Goal: Transaction & Acquisition: Purchase product/service

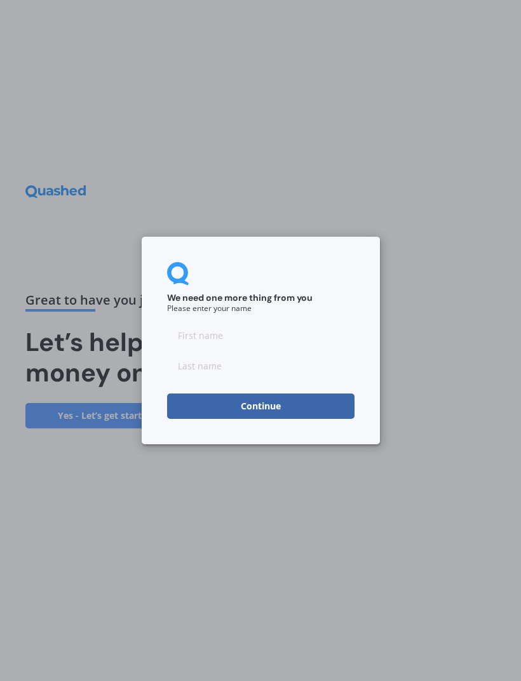
click at [252, 338] on input at bounding box center [260, 335] width 187 height 25
type input "Graeme"
click at [202, 370] on input at bounding box center [260, 365] width 187 height 25
type input "Hooker"
click at [273, 410] on button "Continue" at bounding box center [260, 406] width 187 height 25
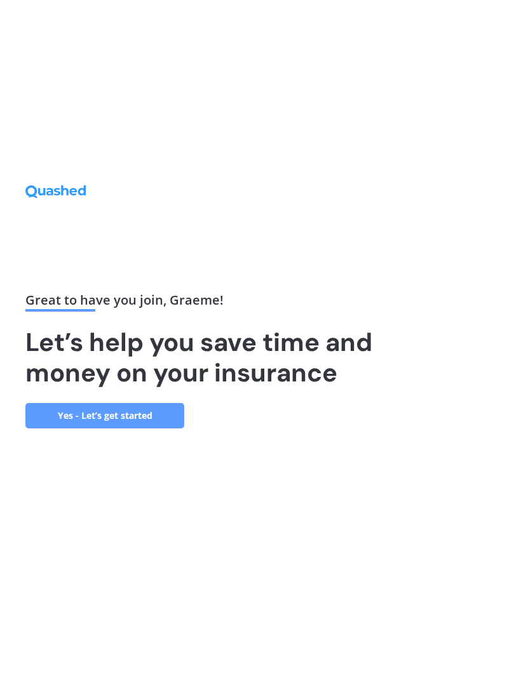
click at [127, 429] on link "Yes - Let’s get started" at bounding box center [104, 415] width 159 height 25
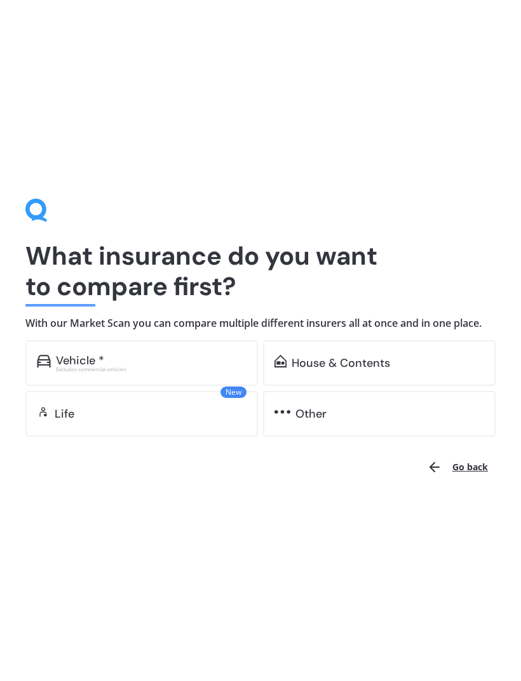
click at [60, 365] on div "Vehicle *" at bounding box center [80, 360] width 48 height 13
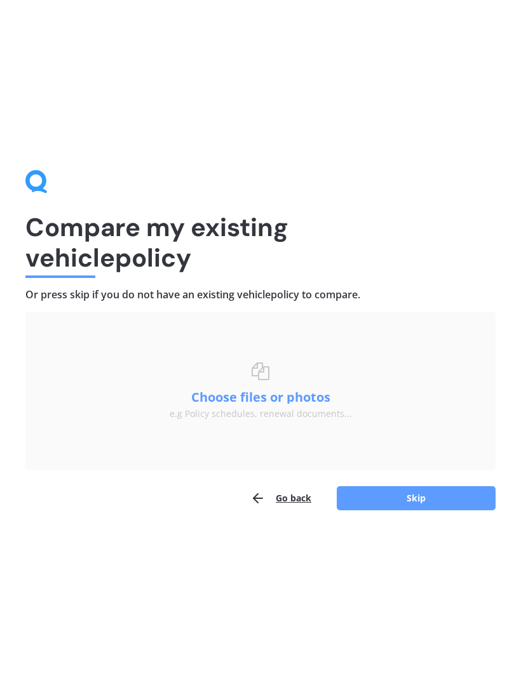
click at [424, 497] on button "Skip" at bounding box center [416, 498] width 159 height 24
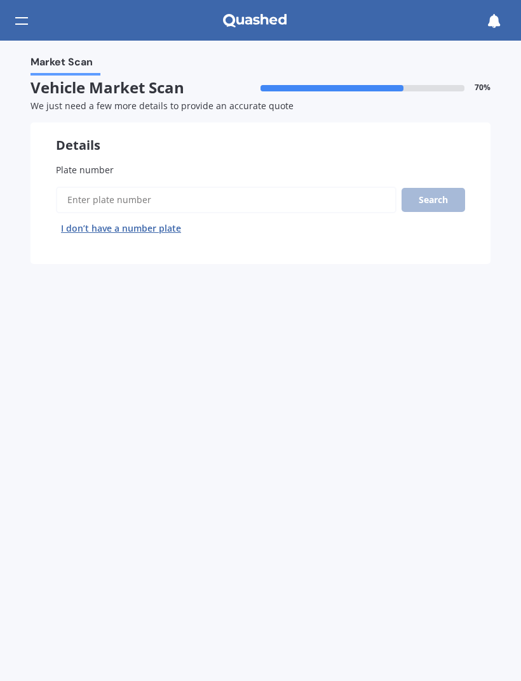
click at [65, 201] on input "Plate number" at bounding box center [226, 200] width 340 height 27
type input "NRE913"
click at [437, 192] on button "Search" at bounding box center [433, 200] width 64 height 24
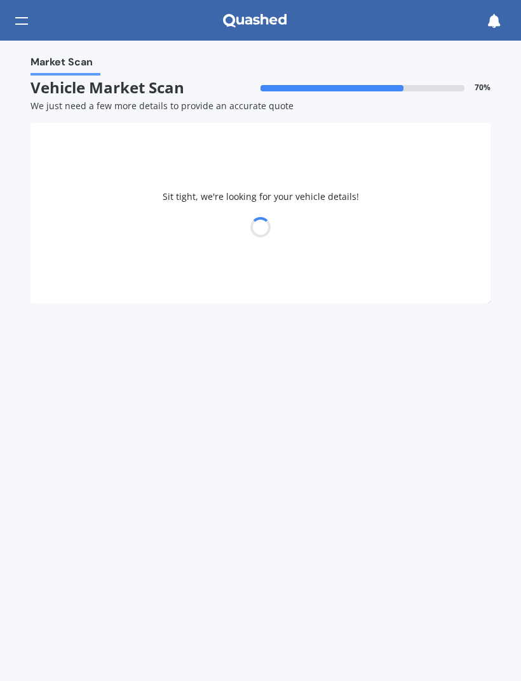
select select "NISSAN"
select select "QASHQAI"
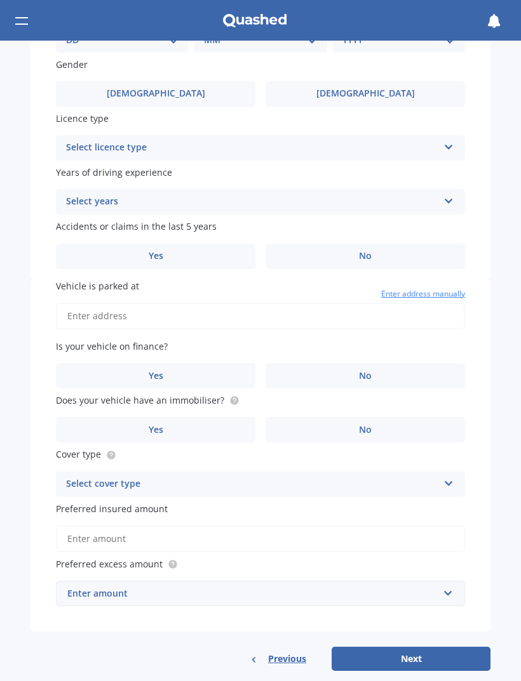
scroll to position [457, 0]
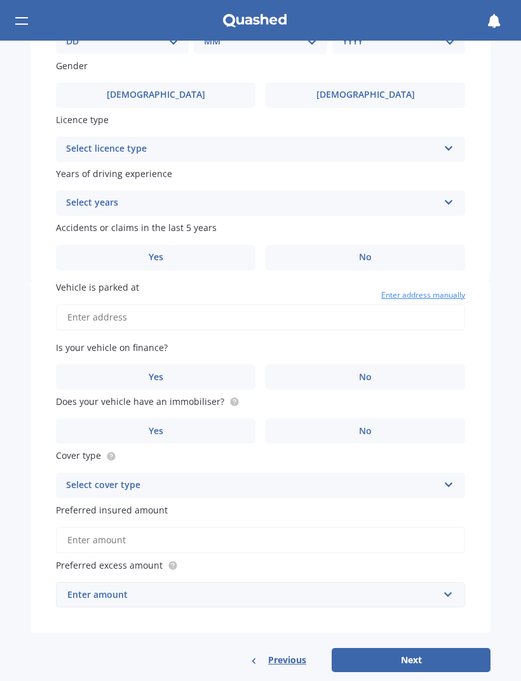
click at [415, 648] on button "Next" at bounding box center [411, 660] width 159 height 24
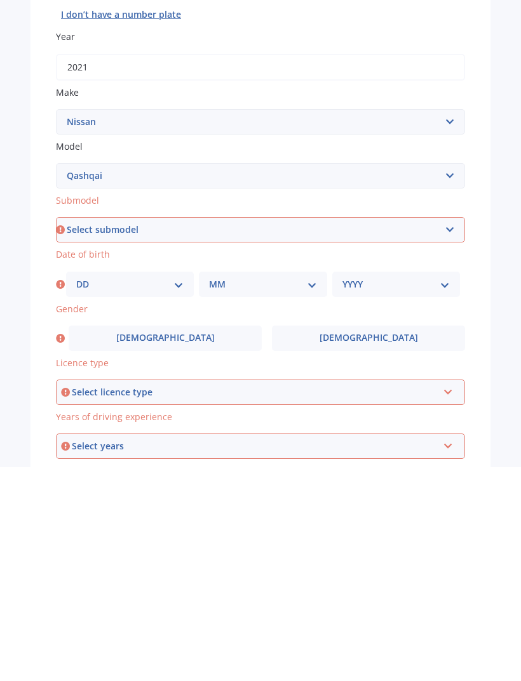
scroll to position [0, 0]
click at [449, 431] on select "Select submodel (All Other) N-TEC ST ST-L Ti Ti-L TI-L E-POWER 1.5PEH TS Turbo …" at bounding box center [260, 443] width 409 height 25
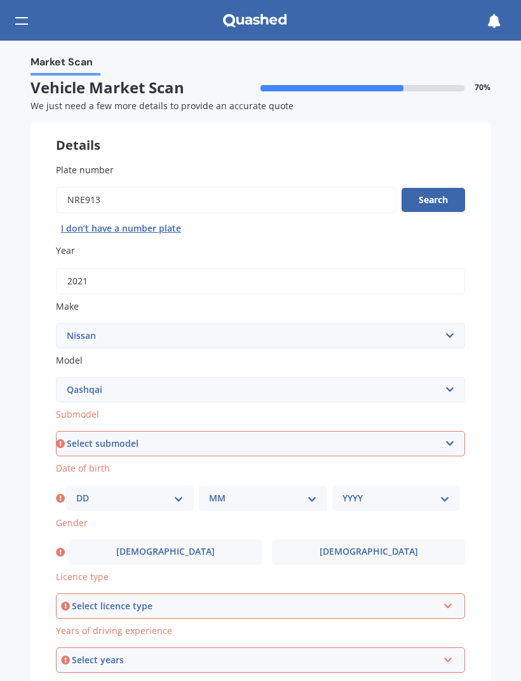
select select "TI-L"
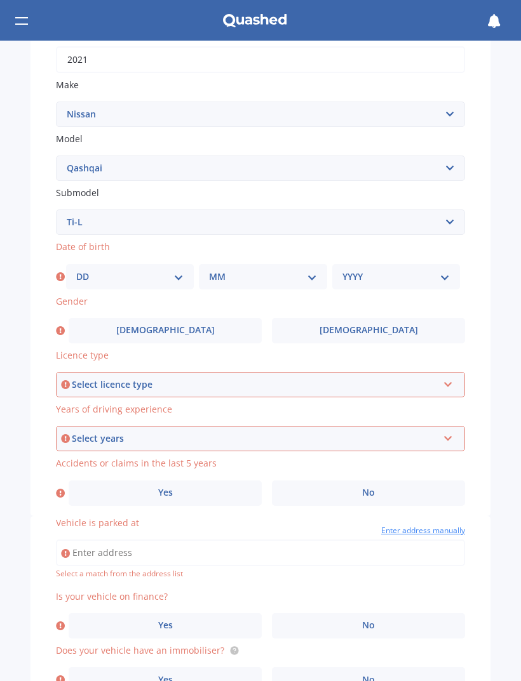
scroll to position [222, 0]
click at [448, 378] on icon at bounding box center [448, 382] width 11 height 9
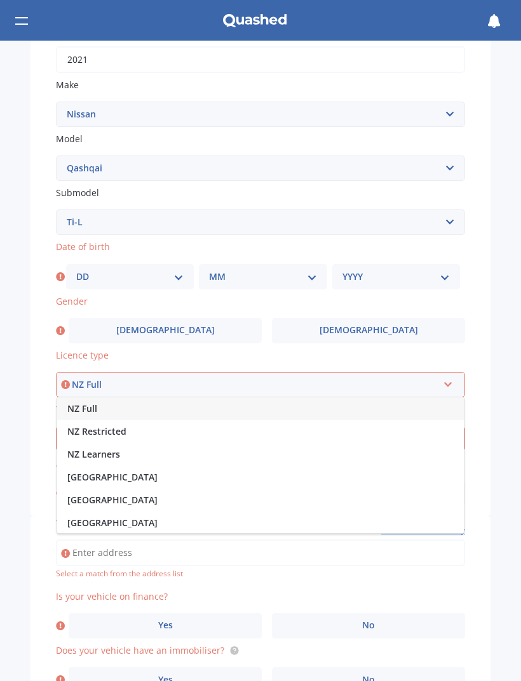
click at [68, 403] on span "NZ Full" at bounding box center [82, 409] width 30 height 12
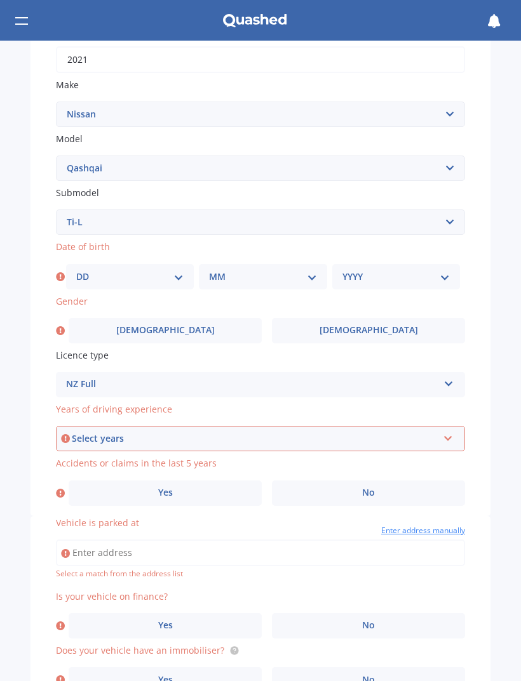
click at [450, 432] on icon at bounding box center [448, 436] width 11 height 9
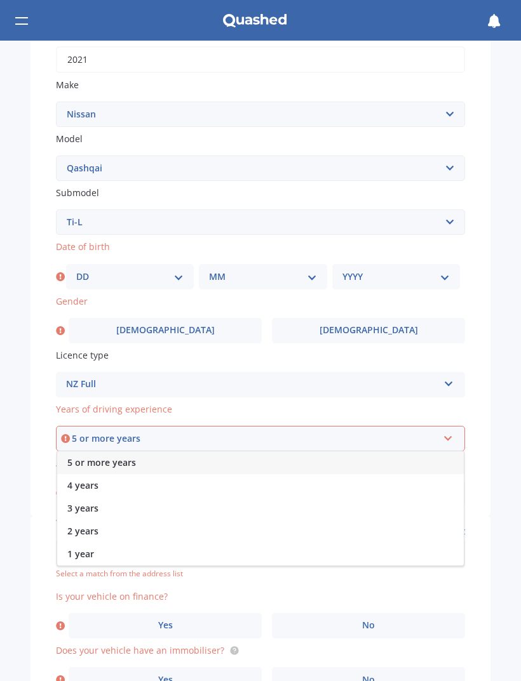
click at [64, 452] on div "5 or more years" at bounding box center [260, 463] width 406 height 23
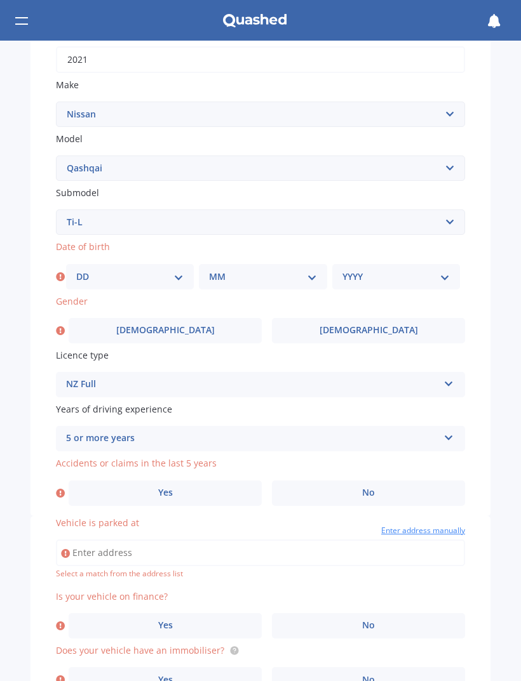
click at [370, 488] on span "No" at bounding box center [368, 493] width 13 height 11
click at [0, 0] on input "No" at bounding box center [0, 0] width 0 height 0
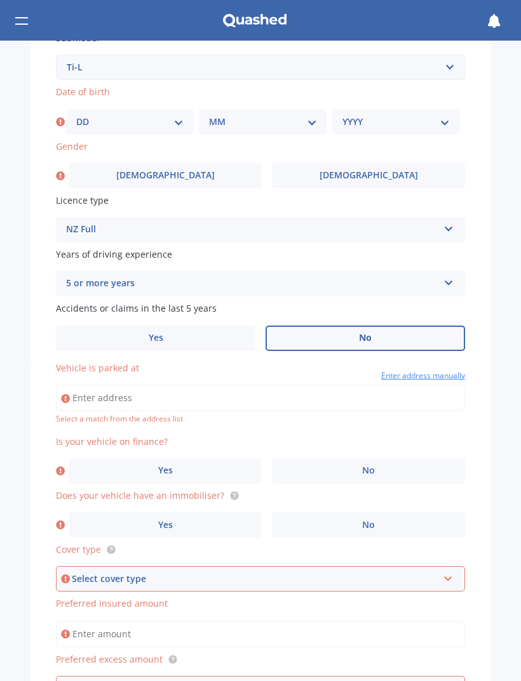
scroll to position [378, 0]
click at [377, 459] on label "No" at bounding box center [368, 469] width 193 height 25
click at [0, 0] on input "No" at bounding box center [0, 0] width 0 height 0
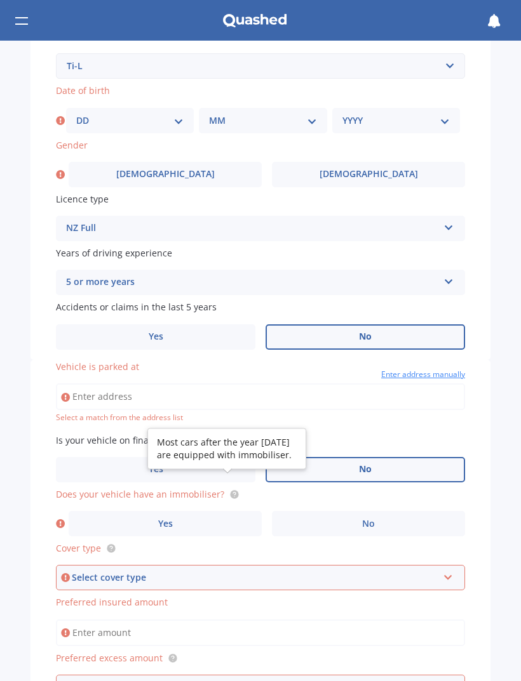
click at [233, 490] on circle at bounding box center [234, 494] width 8 height 8
click at [177, 511] on label "Yes" at bounding box center [165, 523] width 193 height 25
click at [0, 0] on input "Yes" at bounding box center [0, 0] width 0 height 0
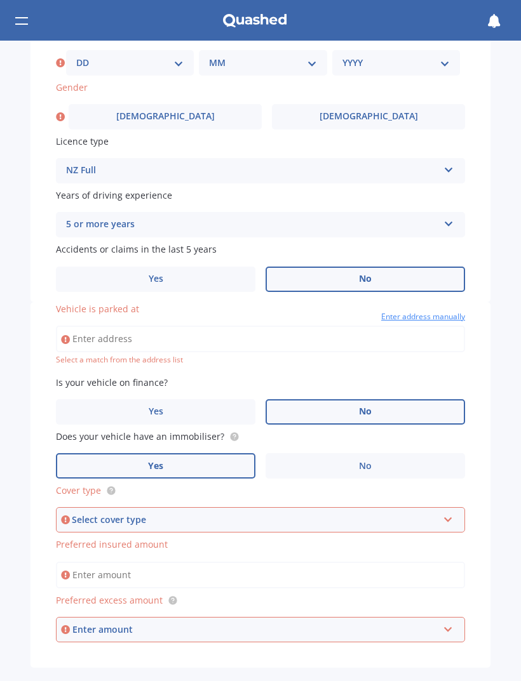
scroll to position [462, 0]
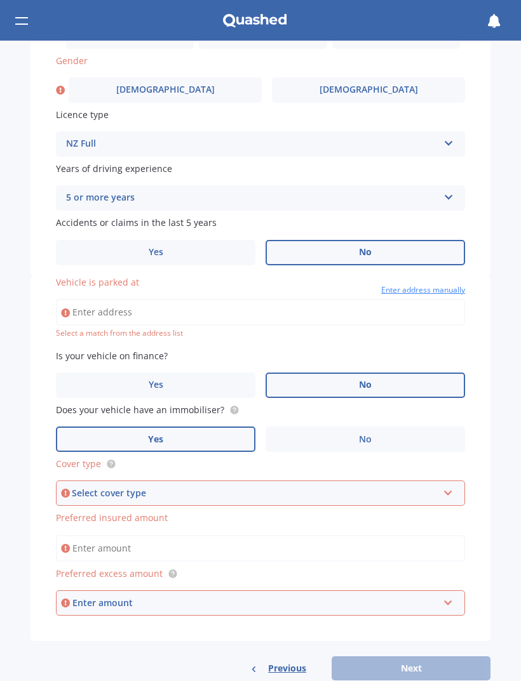
click at [449, 486] on icon at bounding box center [448, 490] width 11 height 9
click at [140, 506] on div "Comprehensive" at bounding box center [260, 517] width 406 height 23
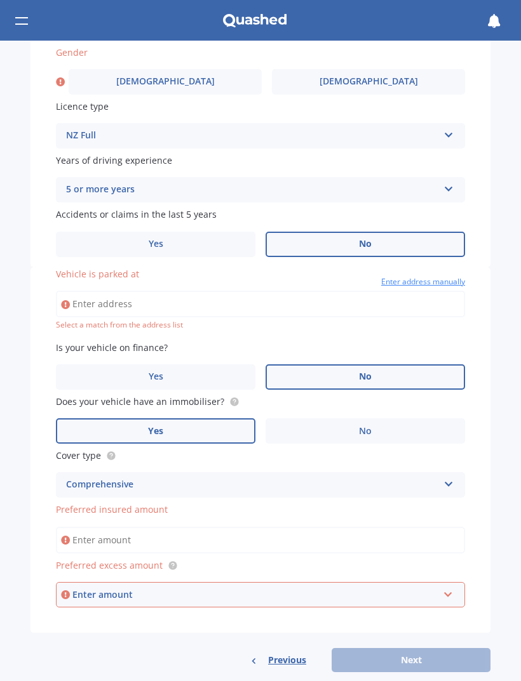
scroll to position [470, 0]
click at [450, 584] on input "text" at bounding box center [256, 596] width 398 height 24
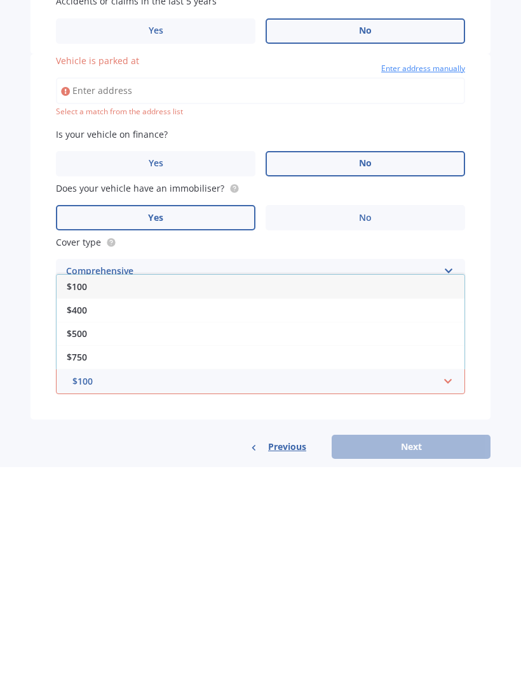
click at [15, 298] on div "Market Scan Vehicle Market Scan 70 % We just need a few more details to provide…" at bounding box center [260, 361] width 521 height 641
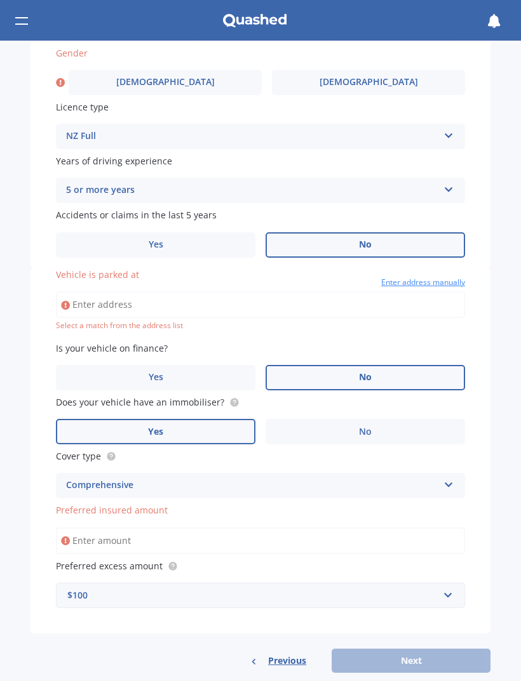
click at [72, 528] on input "Preferred insured amount" at bounding box center [260, 541] width 409 height 27
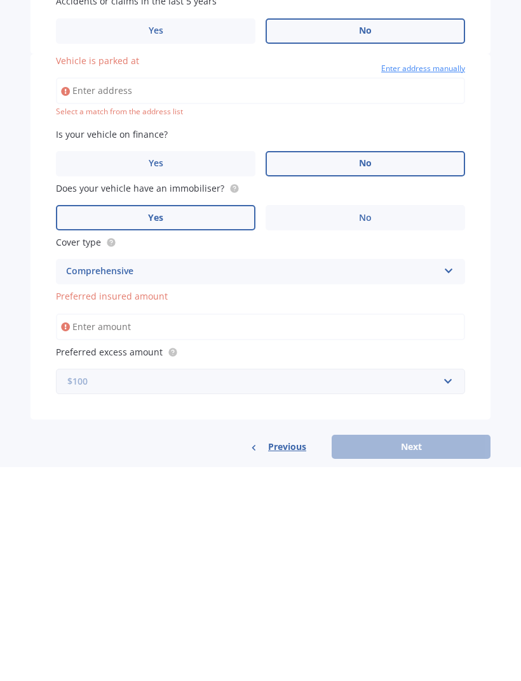
click at [453, 584] on input "text" at bounding box center [256, 596] width 398 height 24
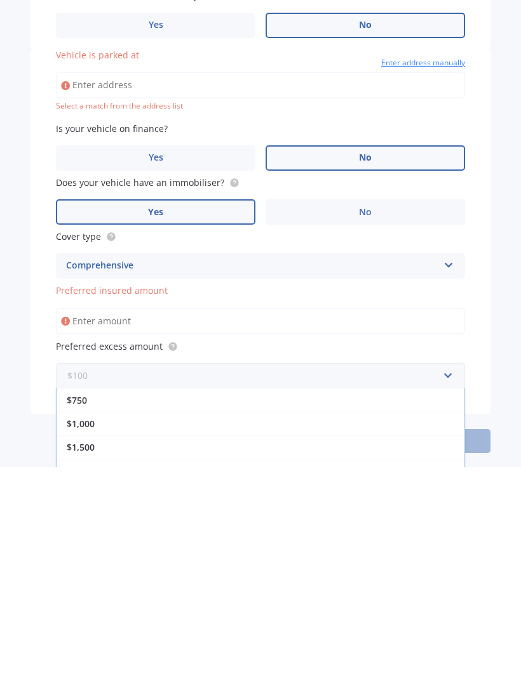
scroll to position [474, 0]
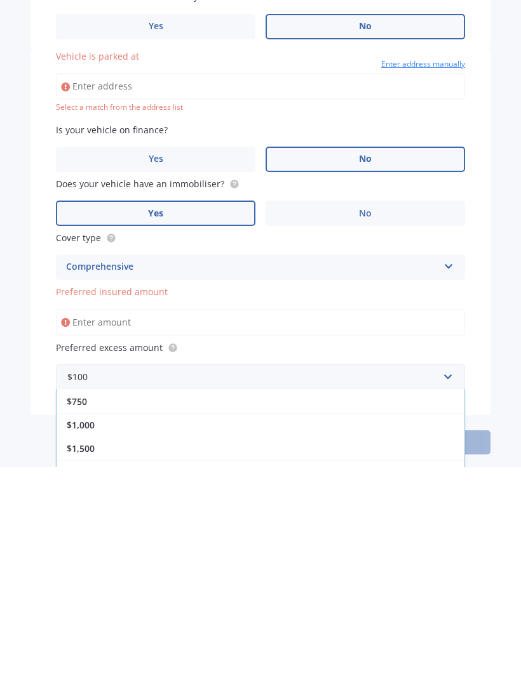
click at [99, 627] on div "$1,000" at bounding box center [261, 638] width 408 height 23
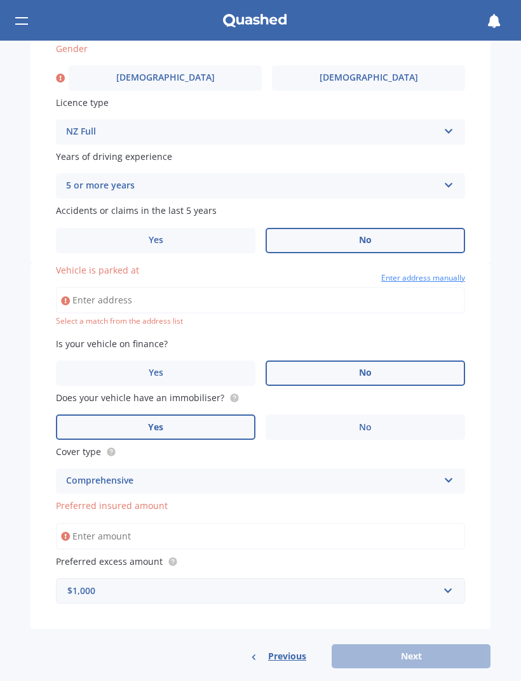
click at [417, 645] on div "Previous Next" at bounding box center [260, 657] width 460 height 24
click at [440, 619] on div "Vehicle is parked at Enter address manually Select a match from the address lis…" at bounding box center [260, 466] width 460 height 405
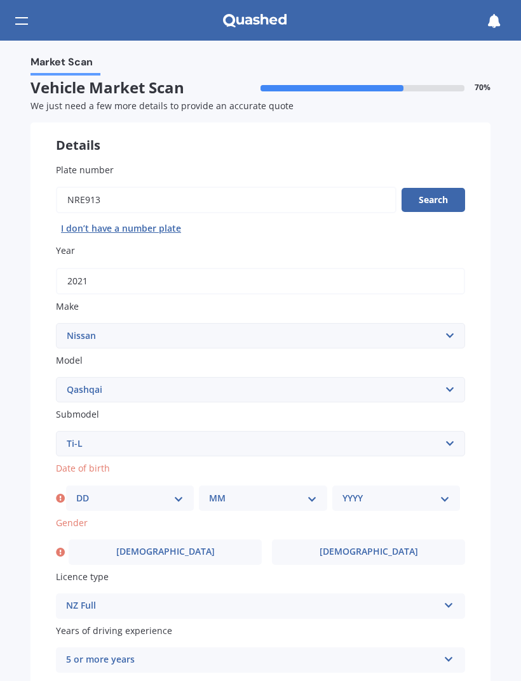
scroll to position [0, 0]
click at [171, 547] on span "[DEMOGRAPHIC_DATA]" at bounding box center [165, 552] width 98 height 11
click at [0, 0] on input "[DEMOGRAPHIC_DATA]" at bounding box center [0, 0] width 0 height 0
click at [180, 492] on select "DD 01 02 03 04 05 06 07 08 09 10 11 12 13 14 15 16 17 18 19 20 21 22 23 24 25 2…" at bounding box center [129, 499] width 107 height 14
select select "09"
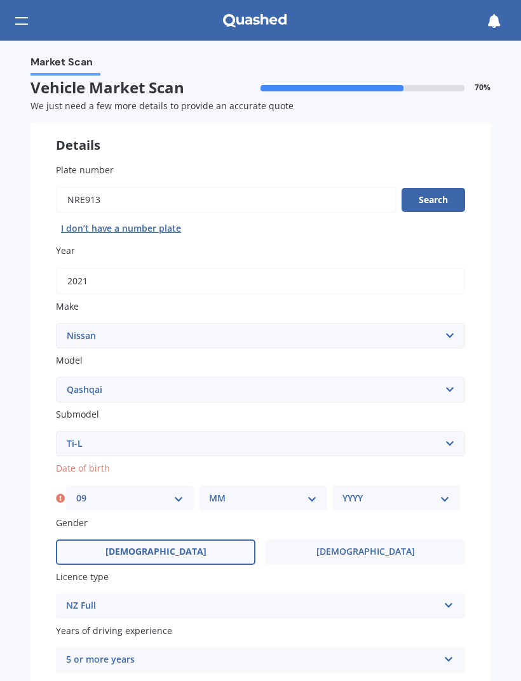
click at [312, 492] on select "MM 01 02 03 04 05 06 07 08 09 10 11 12" at bounding box center [262, 499] width 107 height 14
select select "10"
click at [448, 493] on select "YYYY 2025 2024 2023 2022 2021 2020 2019 2018 2017 2016 2015 2014 2013 2012 2011…" at bounding box center [395, 499] width 107 height 14
select select "1957"
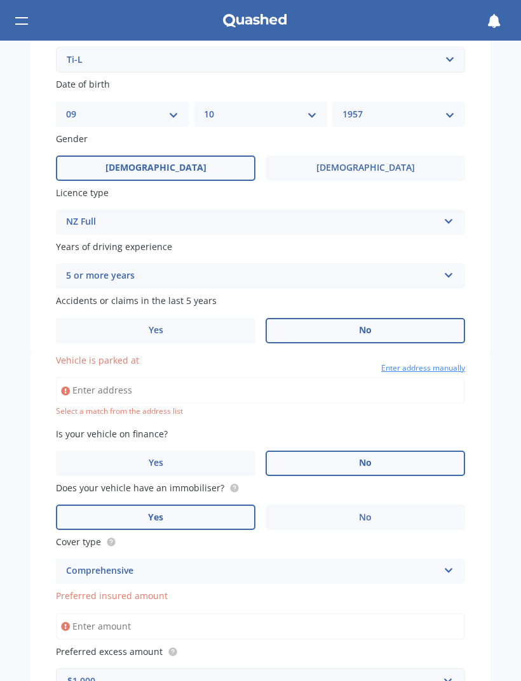
scroll to position [385, 0]
click at [61, 384] on icon at bounding box center [65, 390] width 9 height 13
click at [74, 377] on input "Vehicle is parked at" at bounding box center [260, 390] width 409 height 27
type input "[STREET_ADDRESS]"
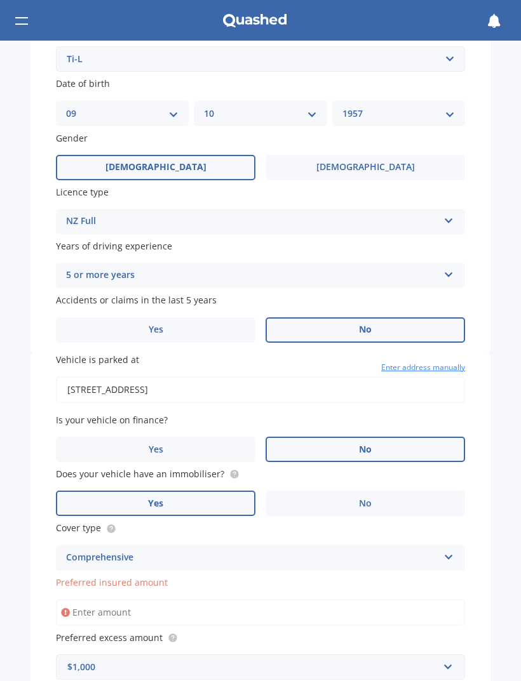
click at [78, 600] on input "Preferred insured amount" at bounding box center [260, 613] width 409 height 27
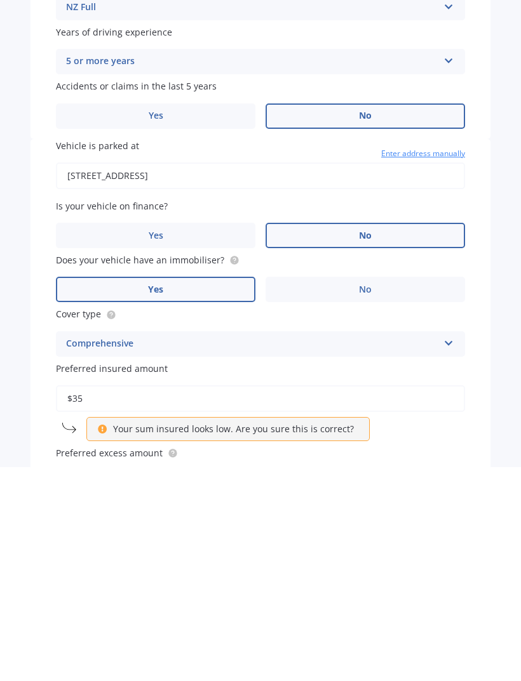
type input "$3"
type input "$4"
type input "$44,000"
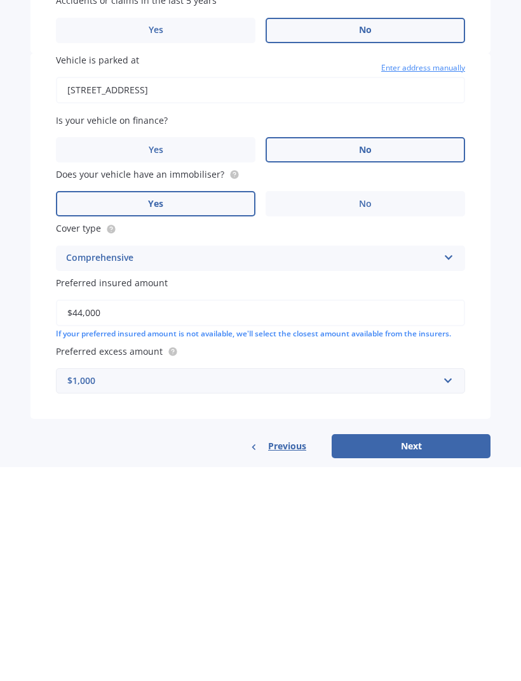
scroll to position [470, 0]
click at [420, 649] on button "Next" at bounding box center [411, 661] width 159 height 24
select select "09"
select select "10"
select select "1957"
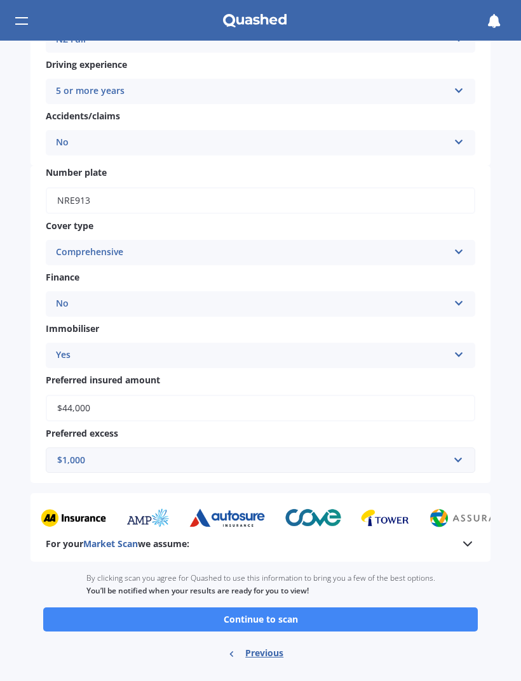
scroll to position [300, 0]
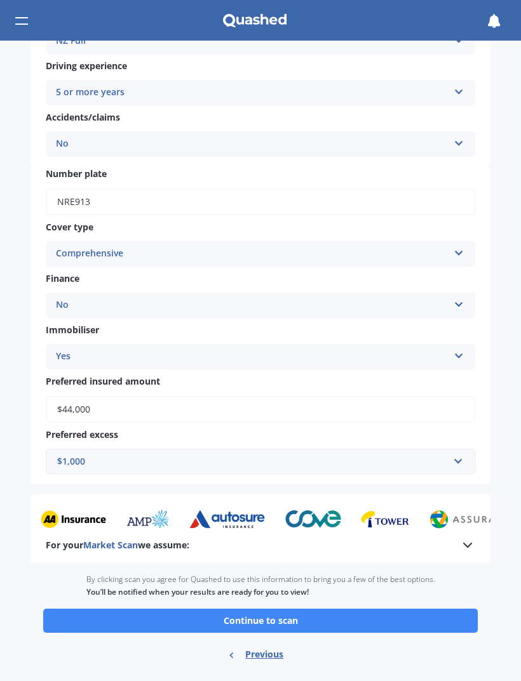
click at [308, 609] on button "Continue to scan" at bounding box center [260, 621] width 434 height 24
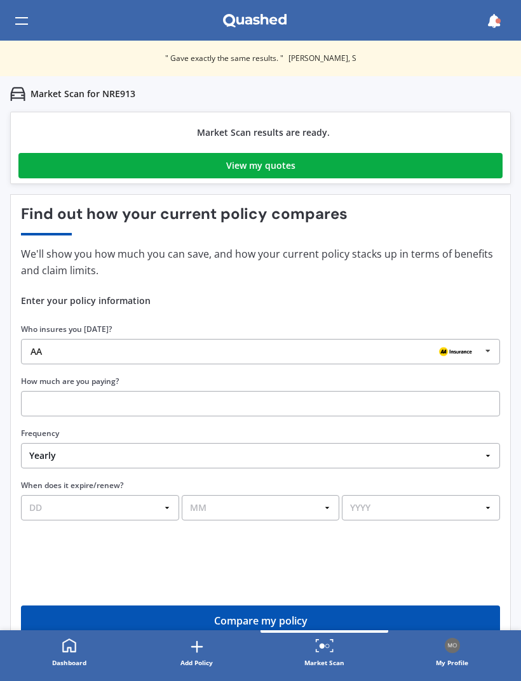
click at [369, 160] on link "View my quotes" at bounding box center [260, 165] width 484 height 25
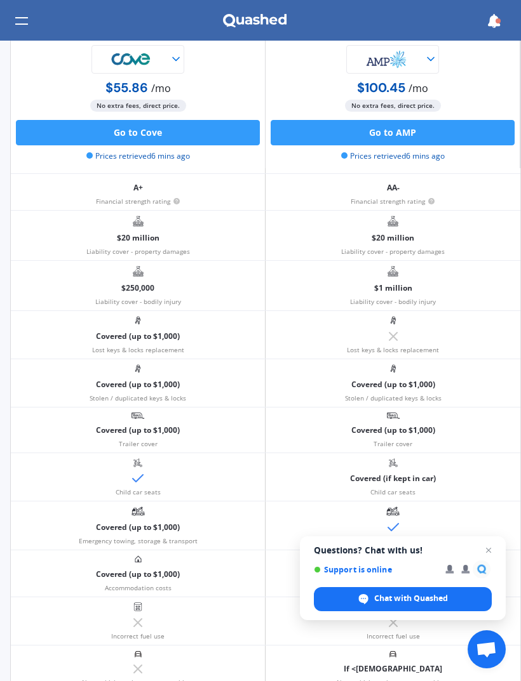
scroll to position [323, 0]
click at [490, 550] on span "Open chat" at bounding box center [488, 550] width 15 height 15
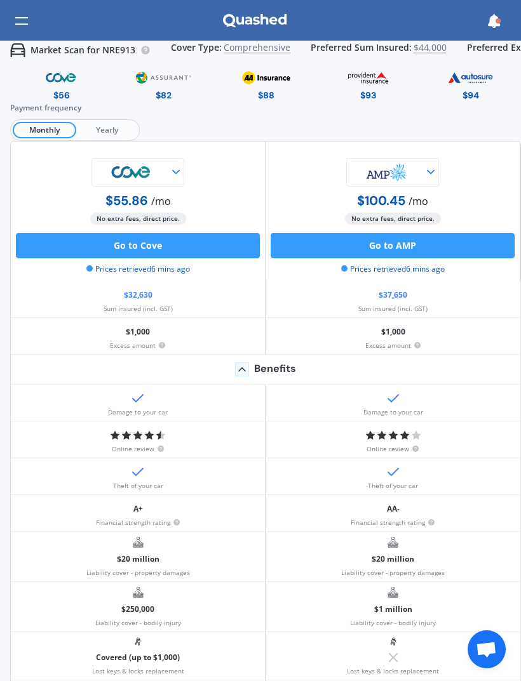
scroll to position [1, 0]
click at [108, 126] on span "Yearly" at bounding box center [106, 130] width 61 height 17
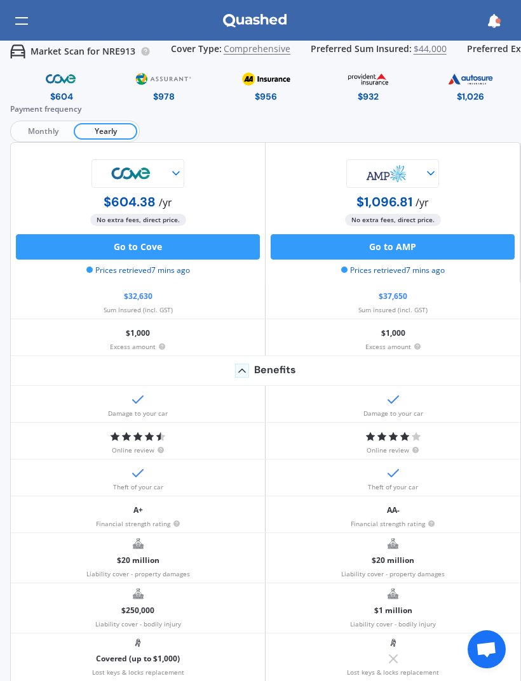
scroll to position [0, 0]
click at [271, 83] on img at bounding box center [265, 79] width 59 height 22
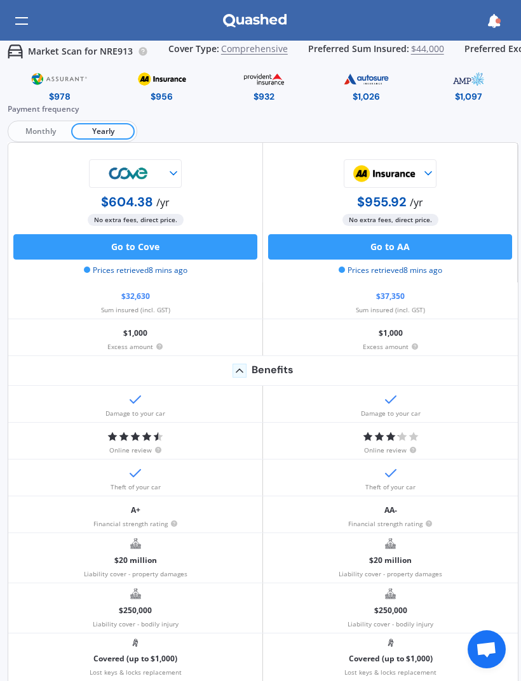
scroll to position [0, 3]
click at [412, 348] on circle at bounding box center [414, 347] width 6 height 6
click at [471, 338] on div "$1,000 Excess amount" at bounding box center [389, 337] width 255 height 36
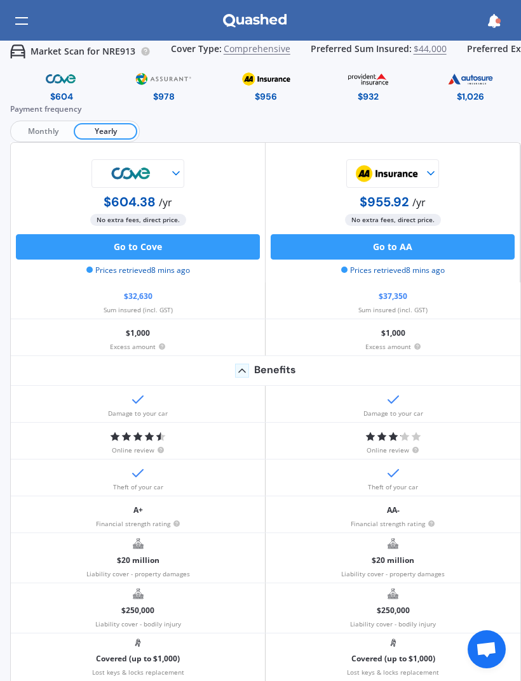
scroll to position [0, 0]
